Goal: Task Accomplishment & Management: Use online tool/utility

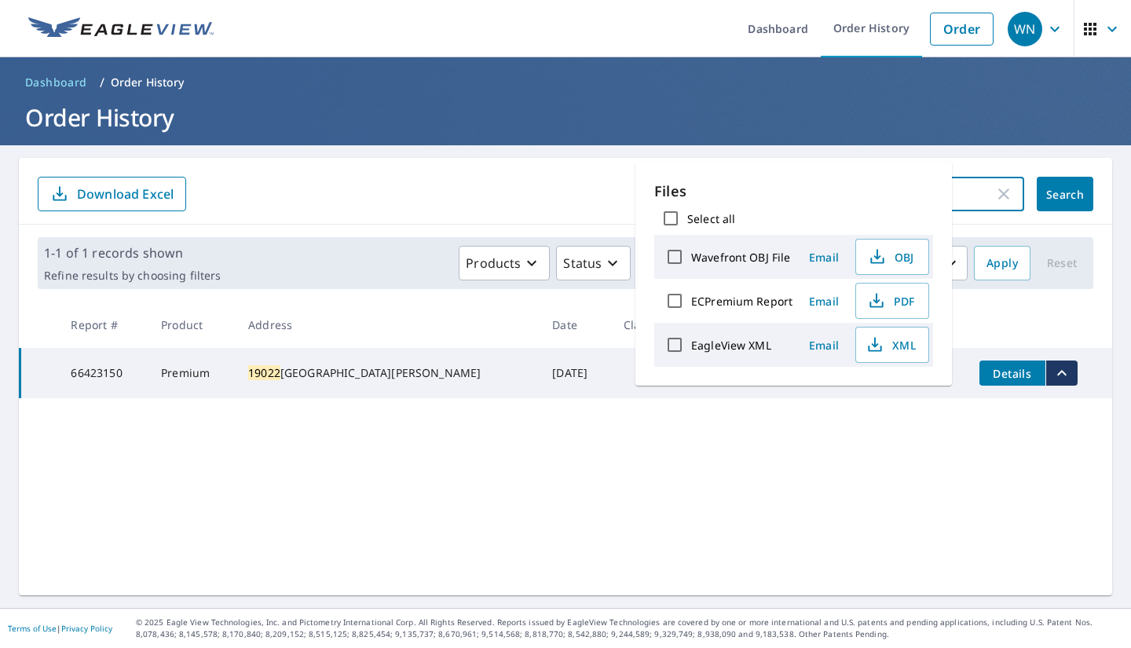
click at [964, 193] on input "19022" at bounding box center [879, 194] width 231 height 44
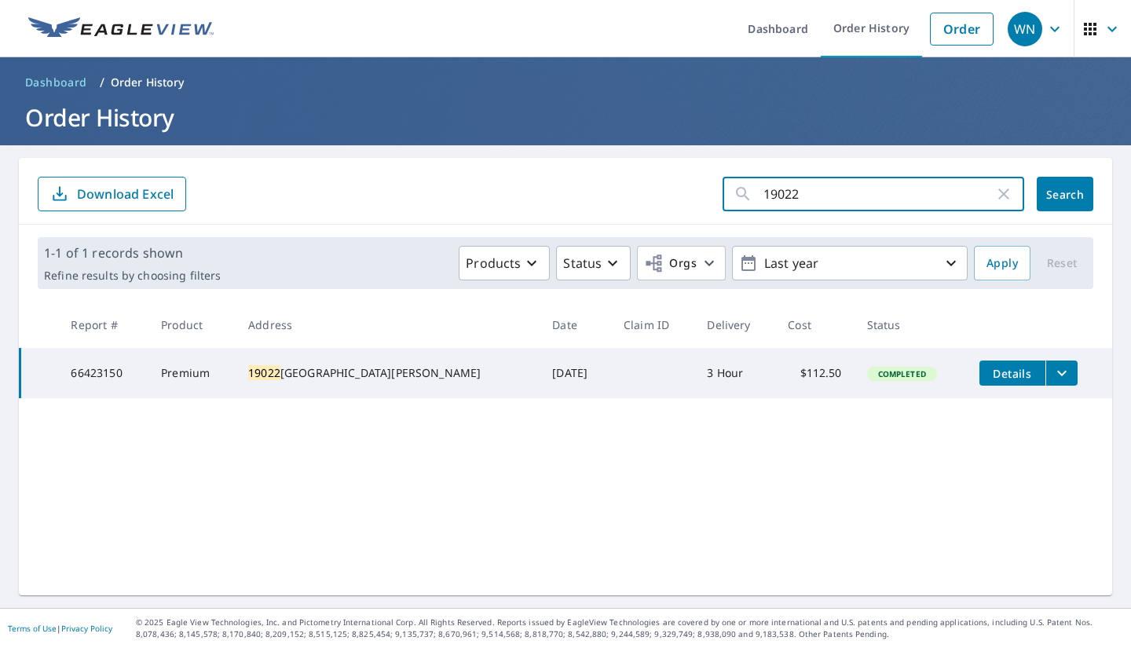
click at [996, 196] on icon "button" at bounding box center [1004, 194] width 19 height 19
click at [868, 202] on input "text" at bounding box center [894, 194] width 261 height 44
type input "18718"
click at [1049, 198] on span "Search" at bounding box center [1064, 194] width 31 height 15
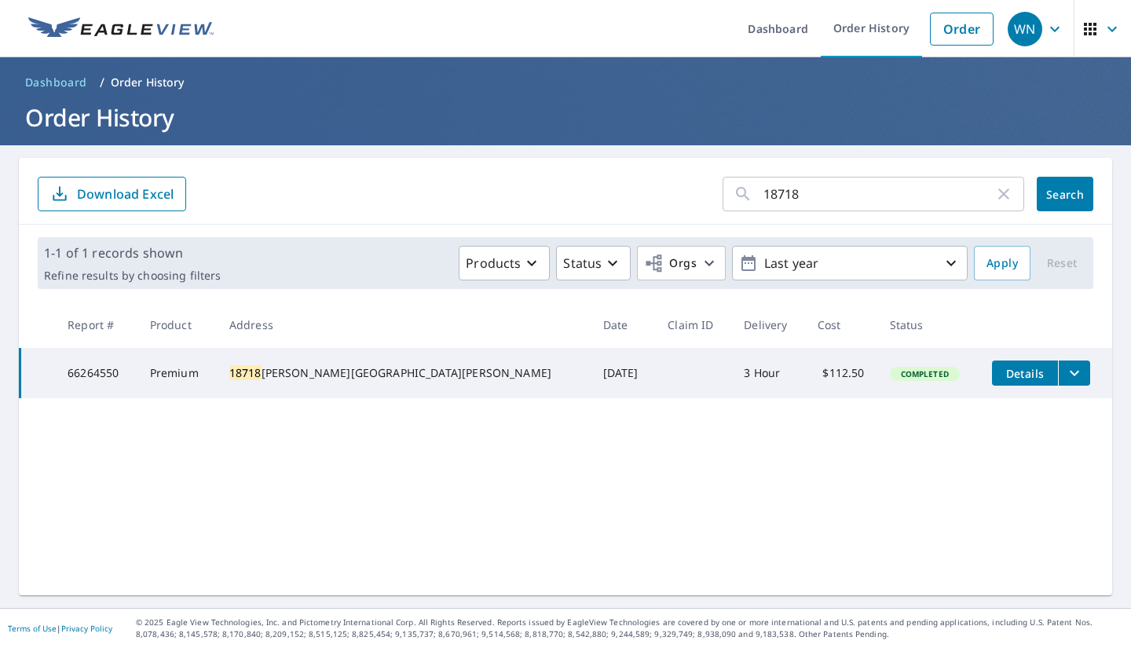
click at [1065, 375] on icon "filesDropdownBtn-66264550" at bounding box center [1074, 373] width 19 height 19
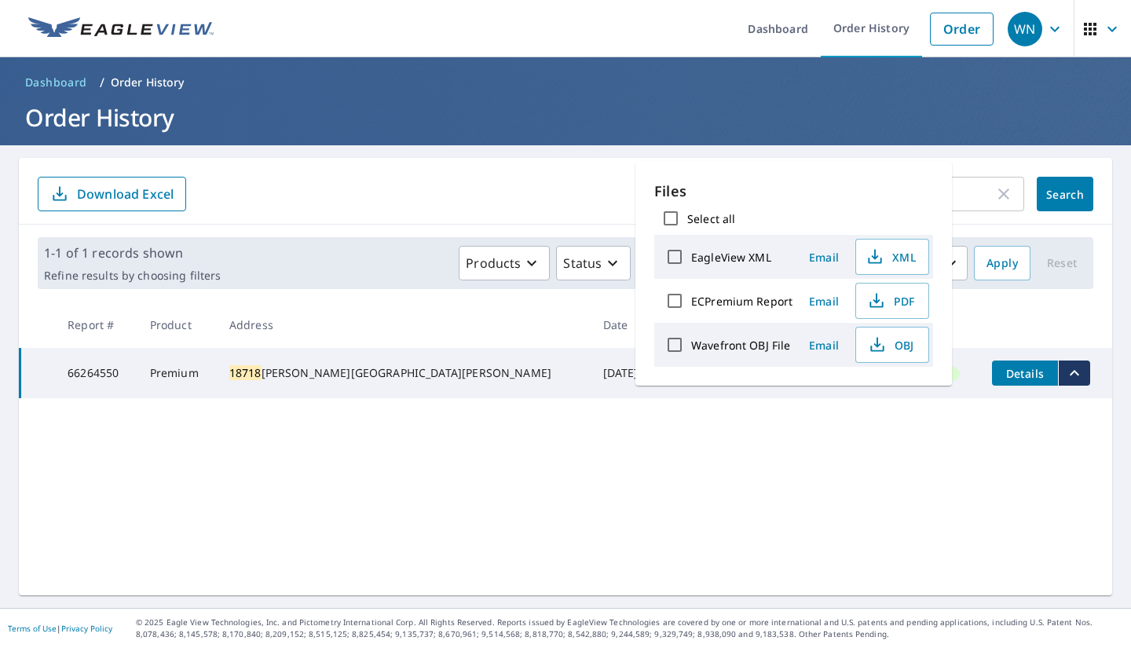
click at [822, 299] on span "Email" at bounding box center [824, 301] width 38 height 15
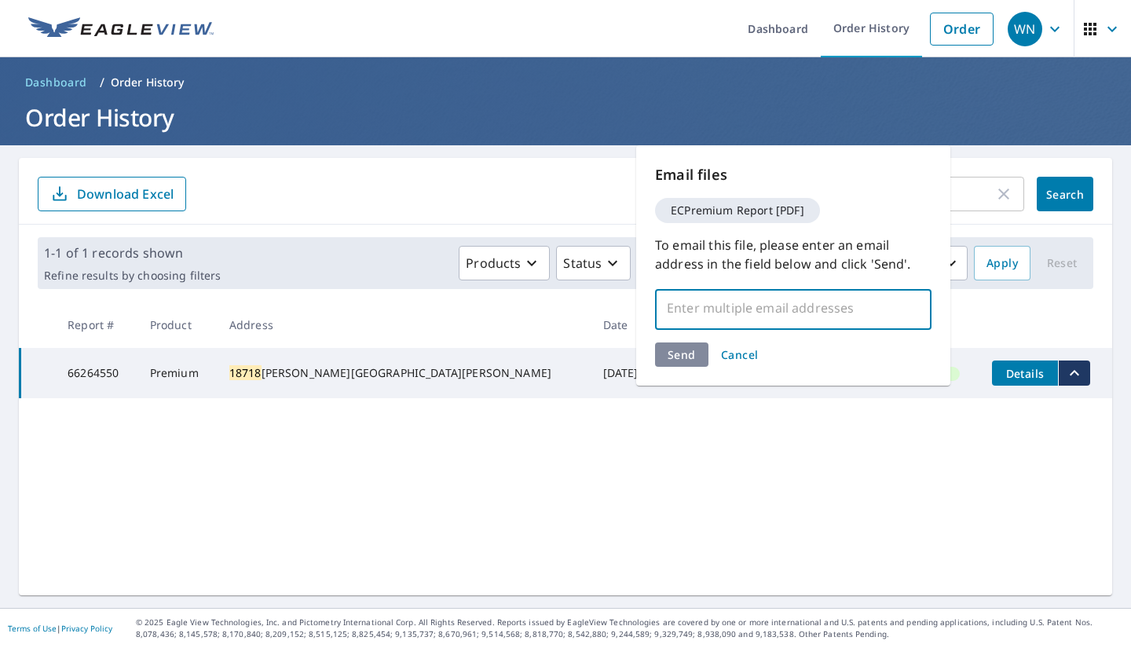
click at [807, 310] on input "text" at bounding box center [781, 308] width 239 height 30
paste input "[EMAIL_ADDRESS][DOMAIN_NAME]"
type input "[EMAIL_ADDRESS][DOMAIN_NAME]"
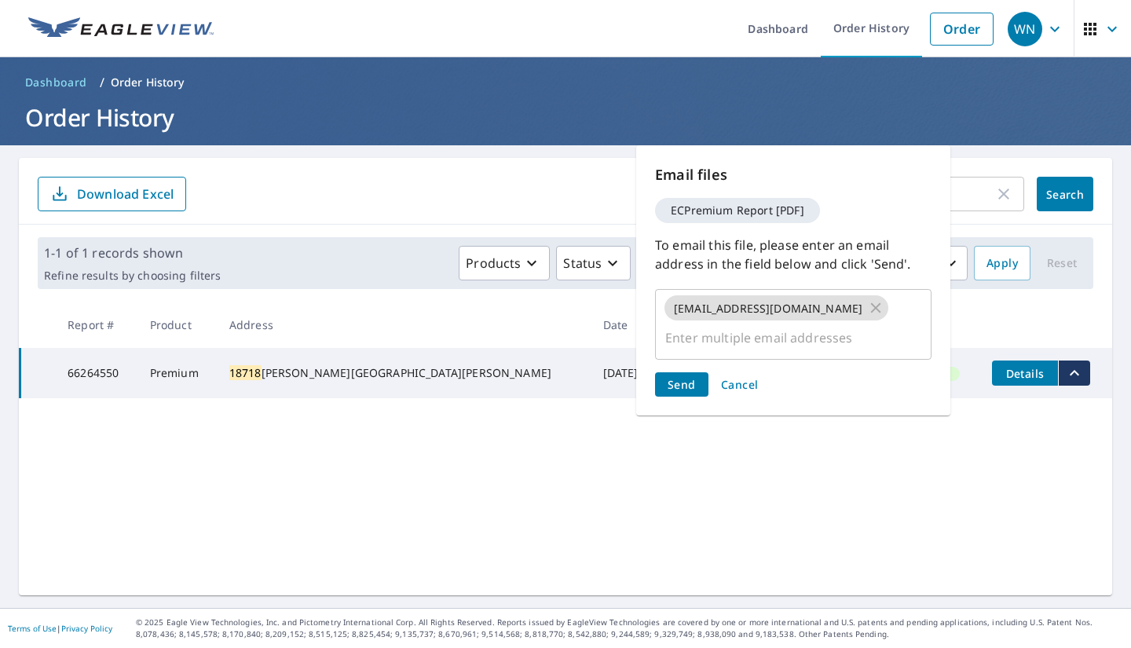
click at [822, 372] on div "Send Cancel" at bounding box center [793, 384] width 277 height 24
click at [684, 377] on span "Send" at bounding box center [682, 384] width 28 height 15
